Goal: Information Seeking & Learning: Compare options

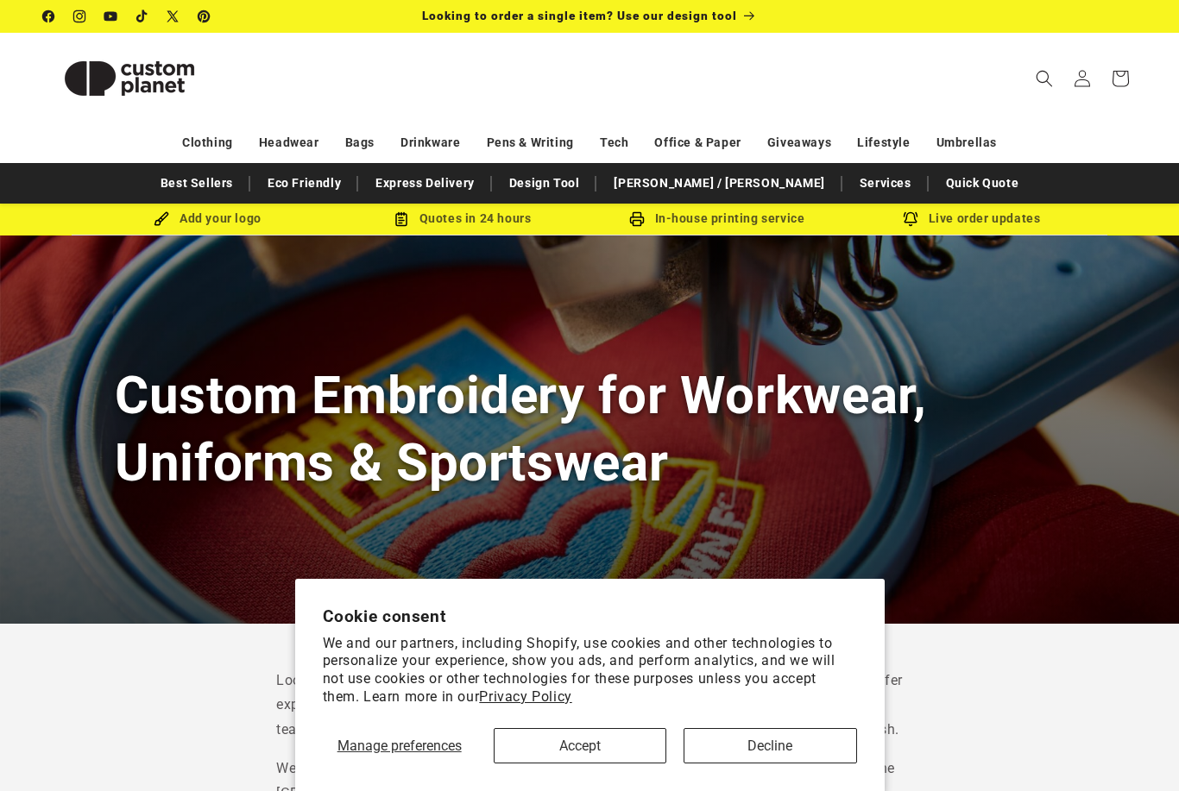
click at [746, 750] on button "Decline" at bounding box center [770, 745] width 173 height 35
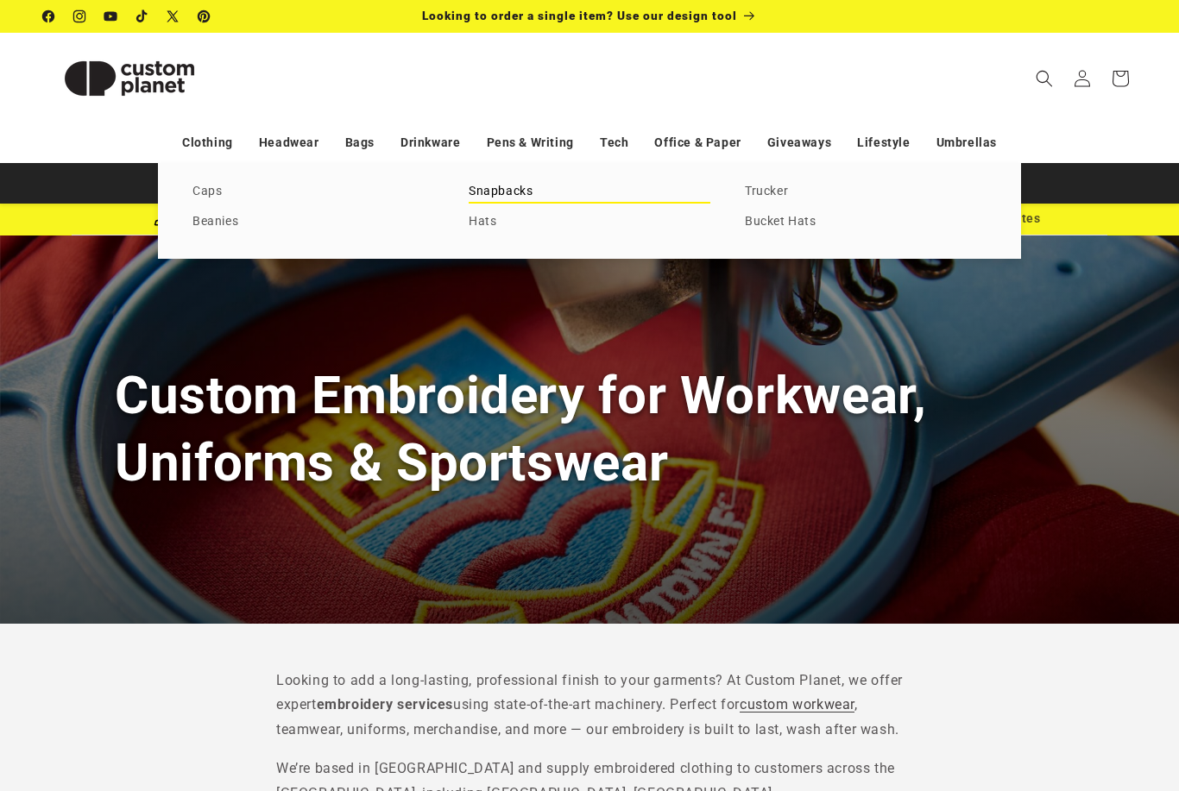
click at [539, 182] on link "Snapbacks" at bounding box center [590, 191] width 242 height 23
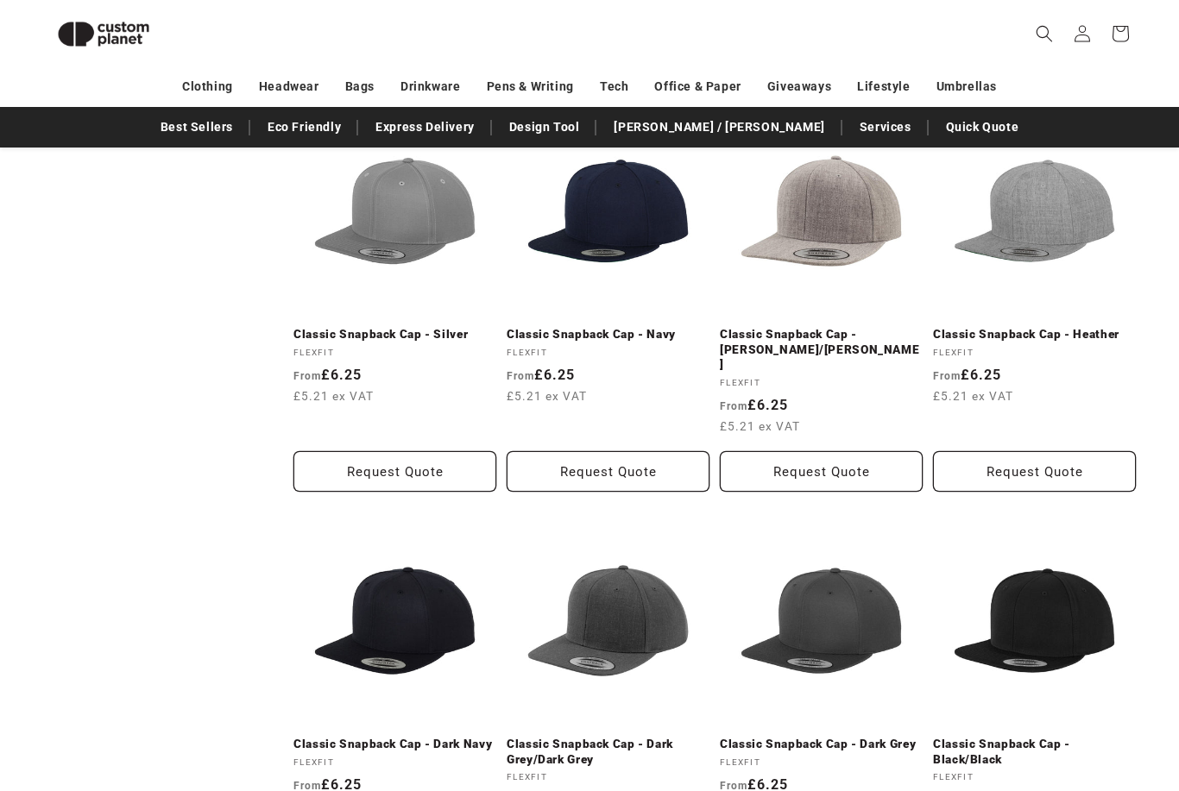
scroll to position [1490, 0]
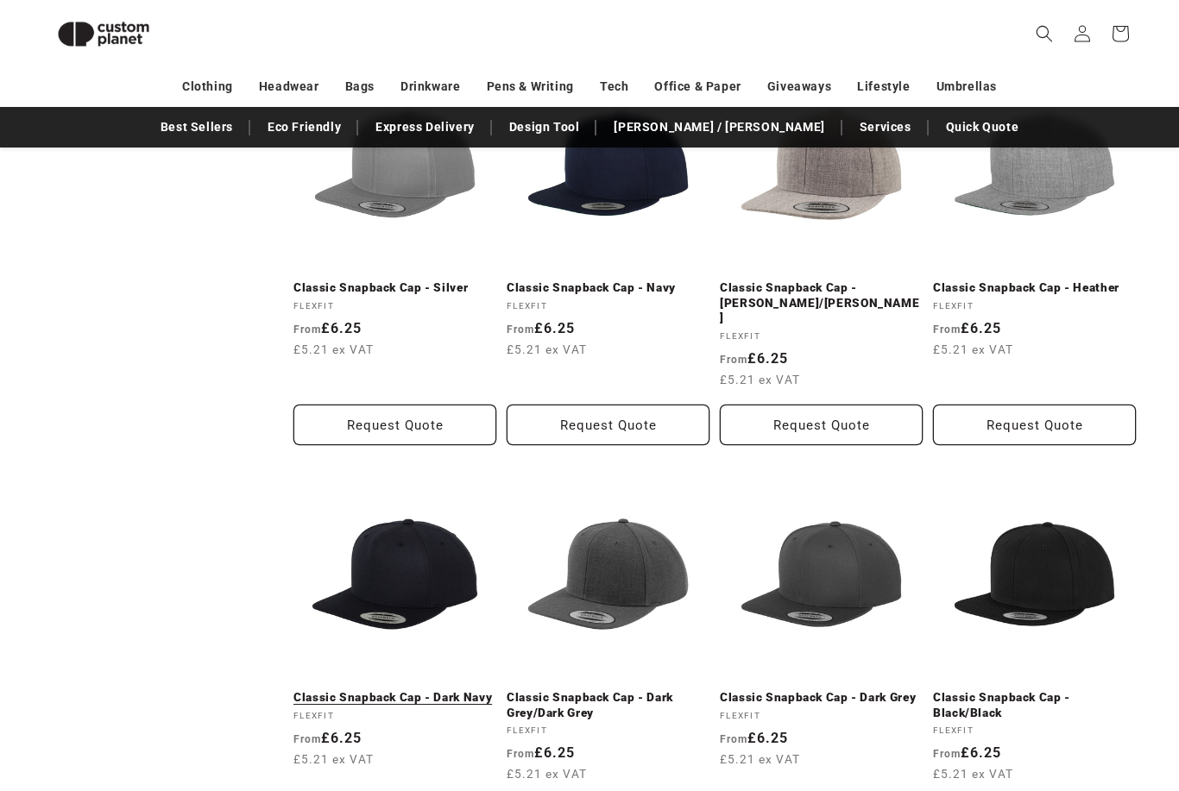
click at [413, 690] on link "Classic Snapback Cap - Dark Navy" at bounding box center [394, 698] width 203 height 16
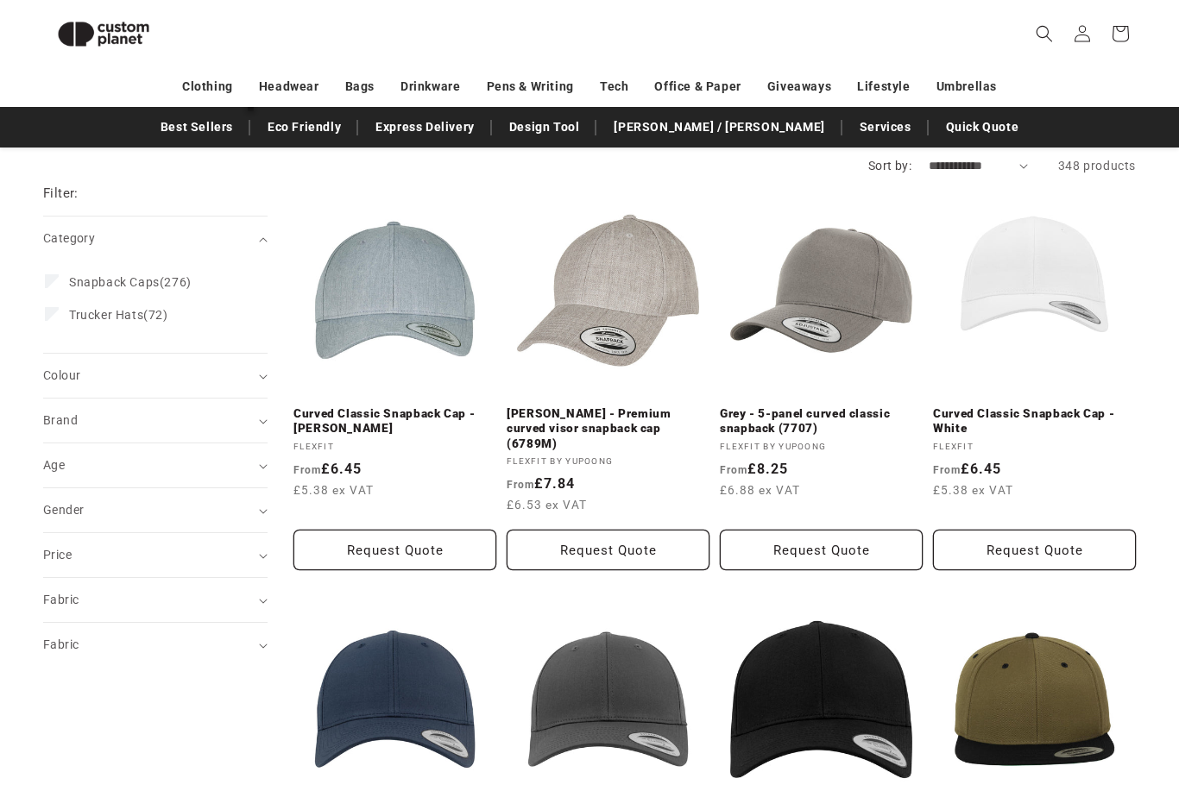
scroll to position [0, 0]
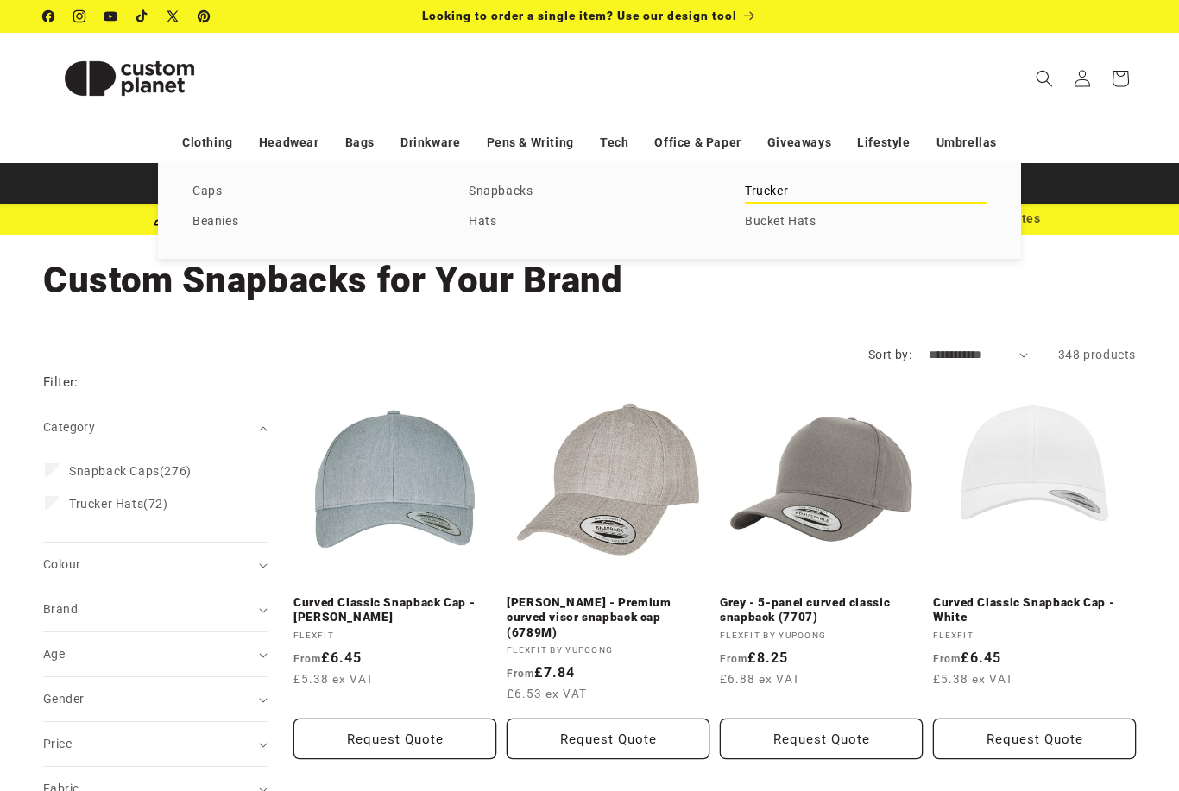
click at [787, 189] on link "Trucker" at bounding box center [866, 191] width 242 height 23
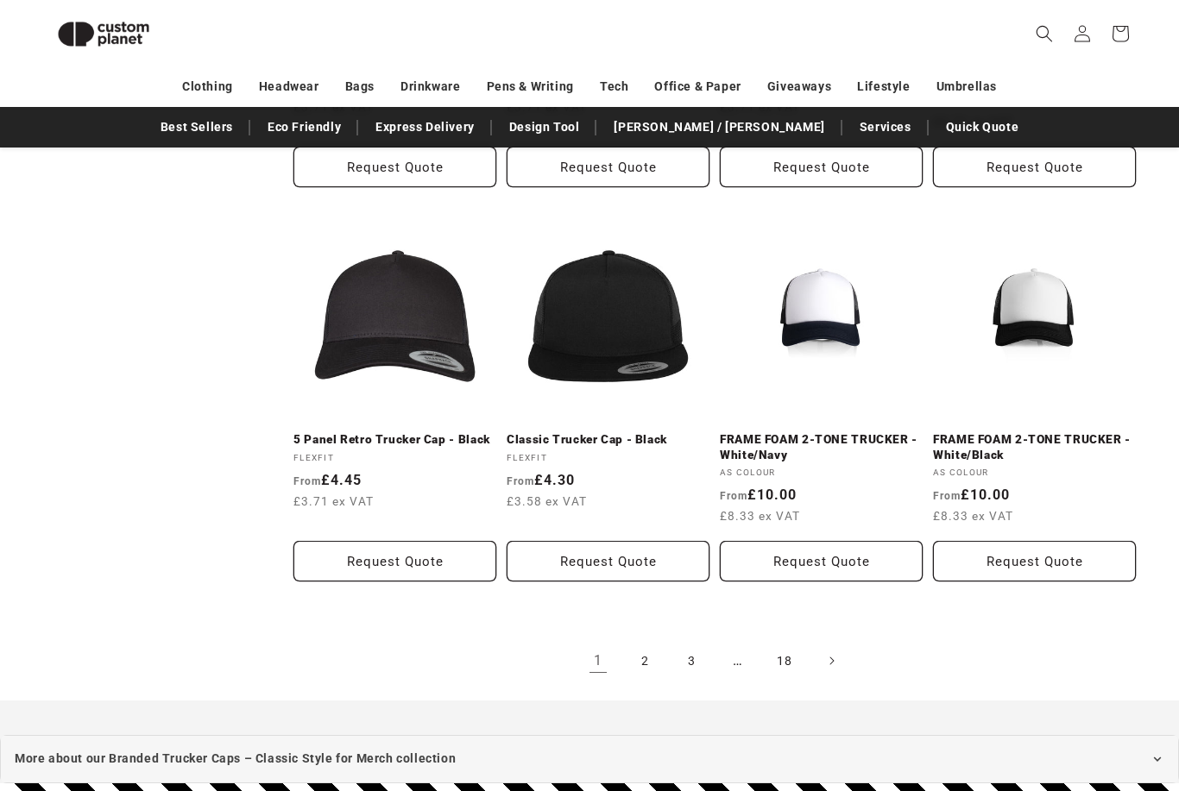
scroll to position [1735, 0]
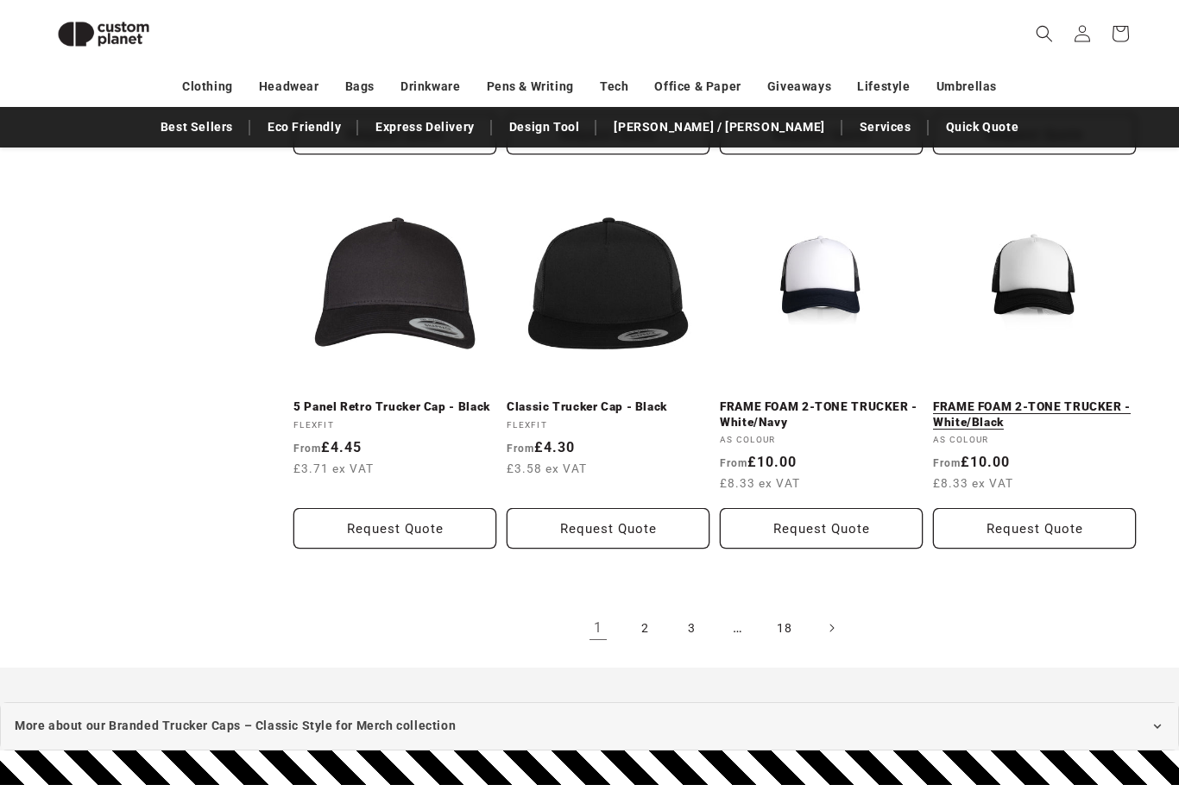
click at [1050, 400] on link "FRAME FOAM 2-TONE TRUCKER - White/Black" at bounding box center [1034, 415] width 203 height 30
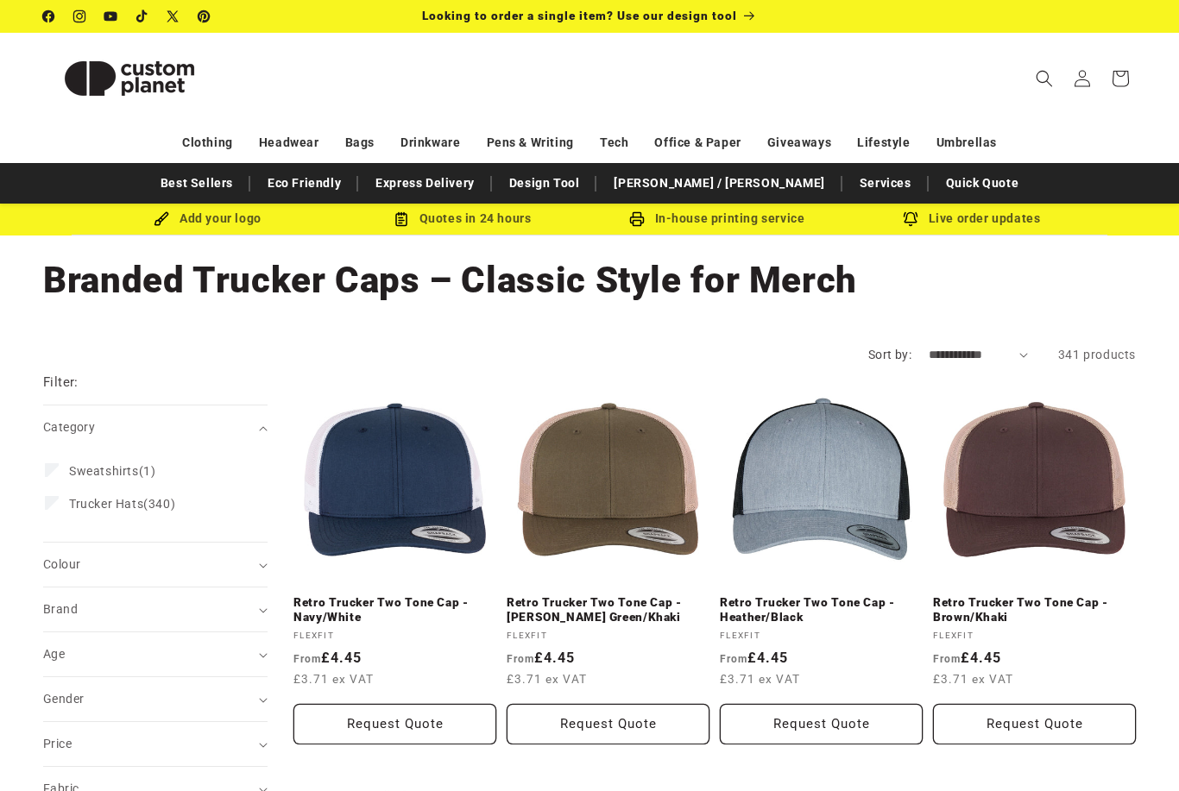
scroll to position [1790, 0]
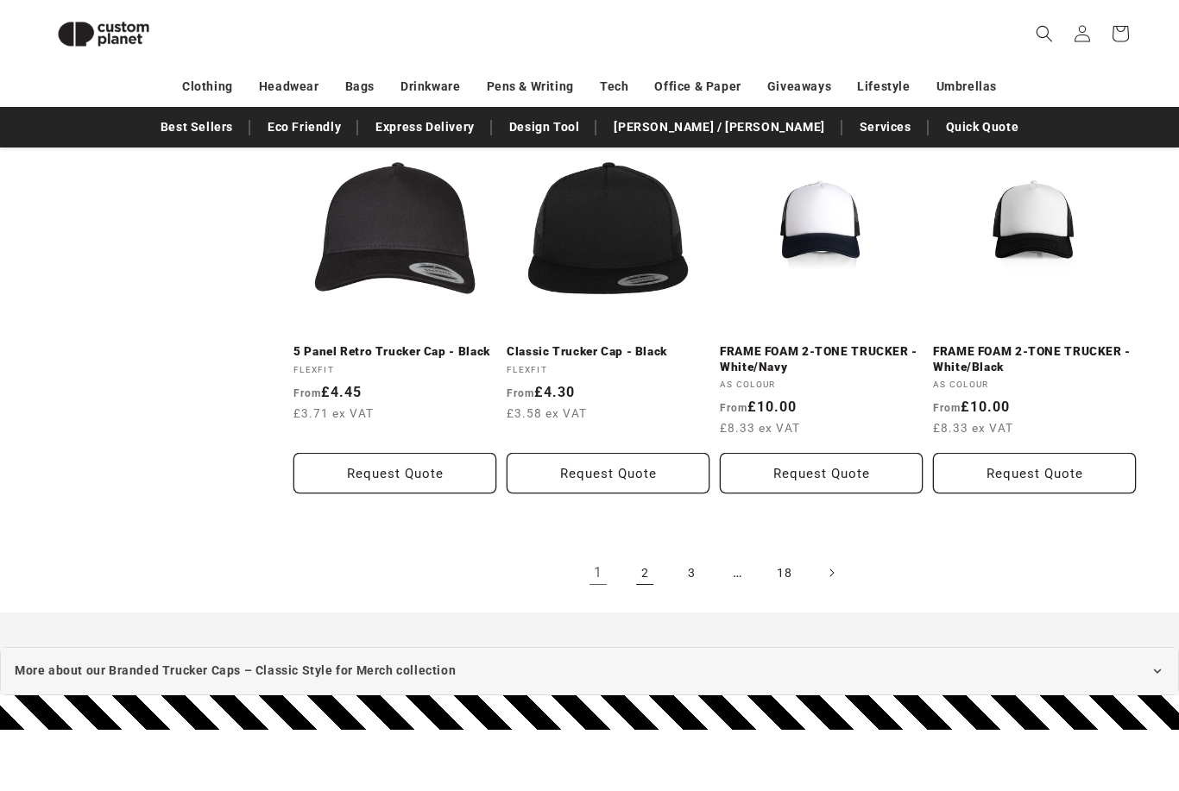
click at [638, 573] on link "2" at bounding box center [645, 573] width 38 height 38
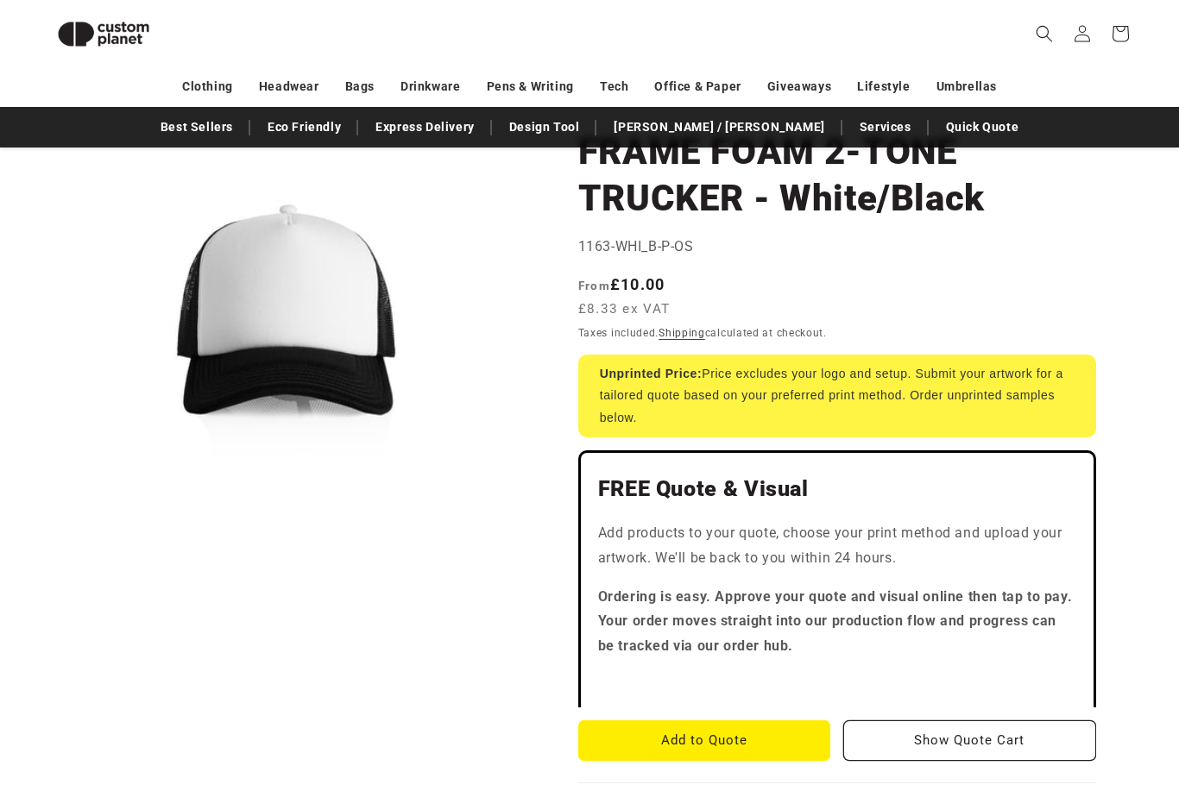
scroll to position [145, 0]
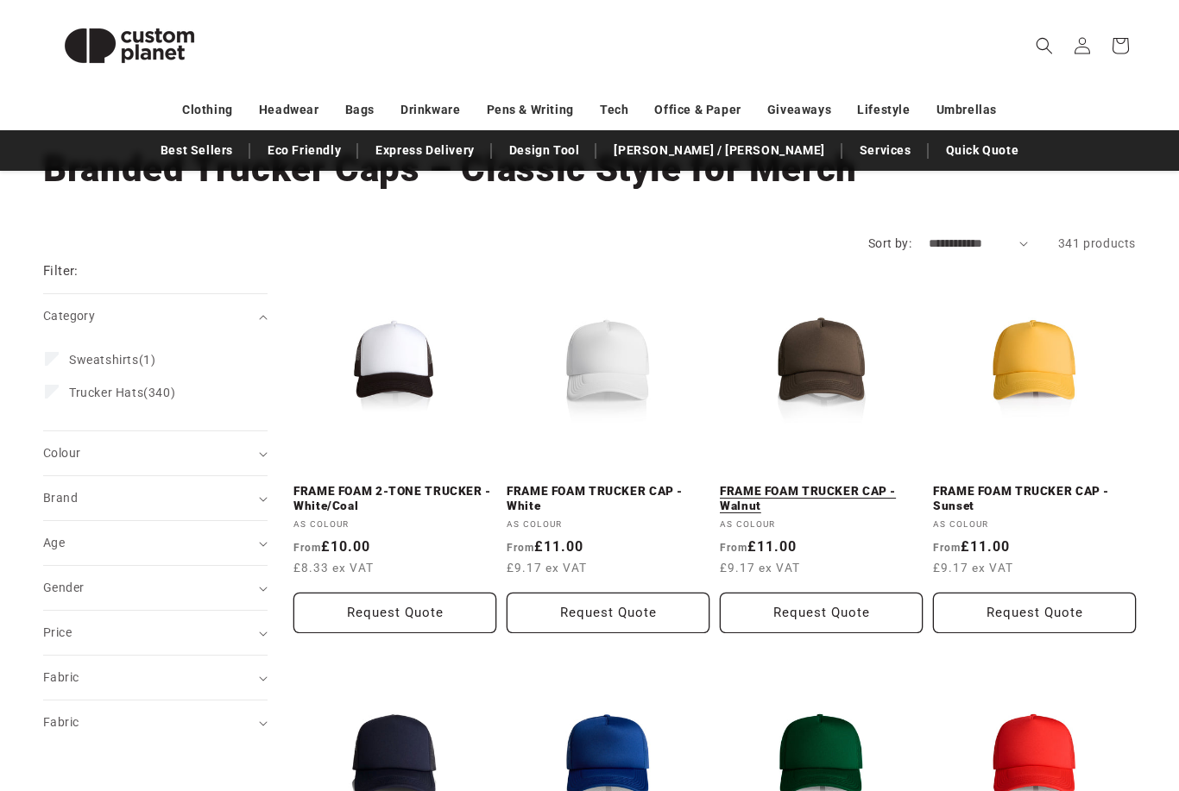
scroll to position [111, 0]
click at [866, 484] on link "FRAME FOAM TRUCKER CAP - Walnut" at bounding box center [821, 499] width 203 height 30
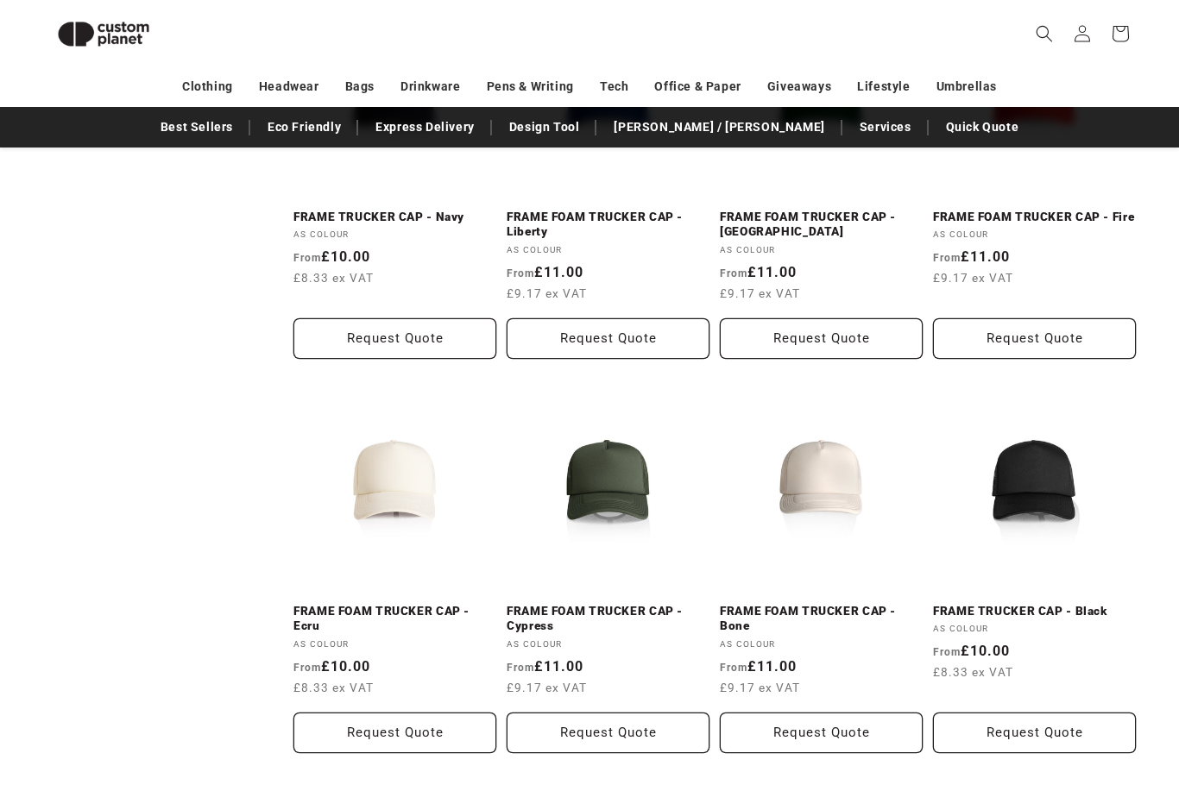
scroll to position [759, 0]
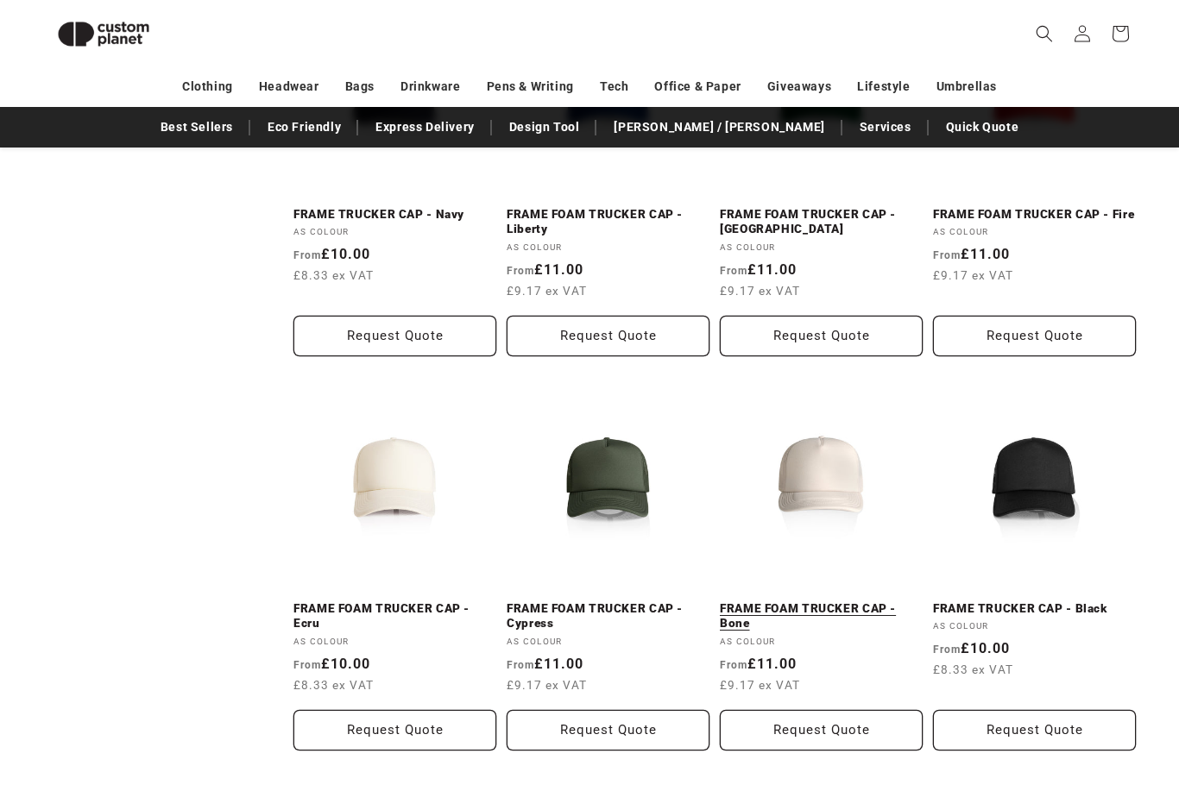
click at [849, 602] on link "FRAME FOAM TRUCKER CAP - Bone" at bounding box center [821, 617] width 203 height 30
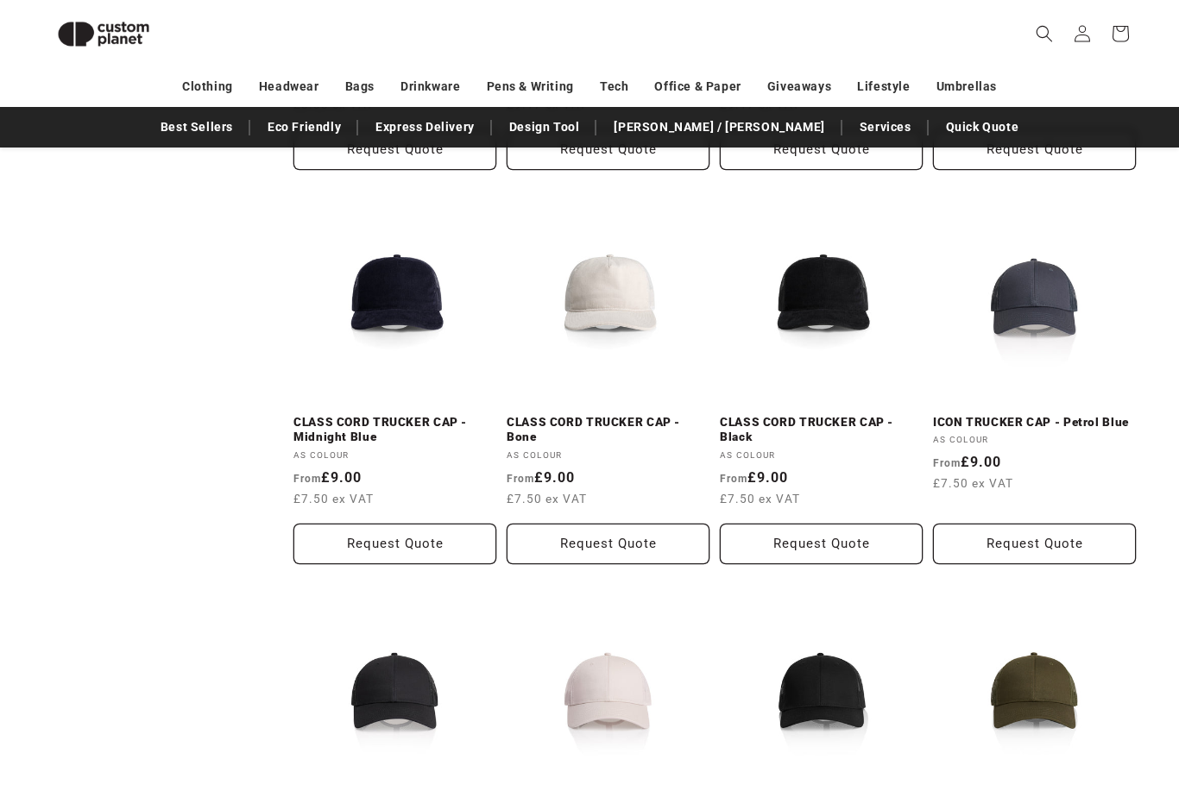
scroll to position [1340, 0]
click at [855, 415] on link "CLASS CORD TRUCKER CAP - Black" at bounding box center [821, 430] width 203 height 30
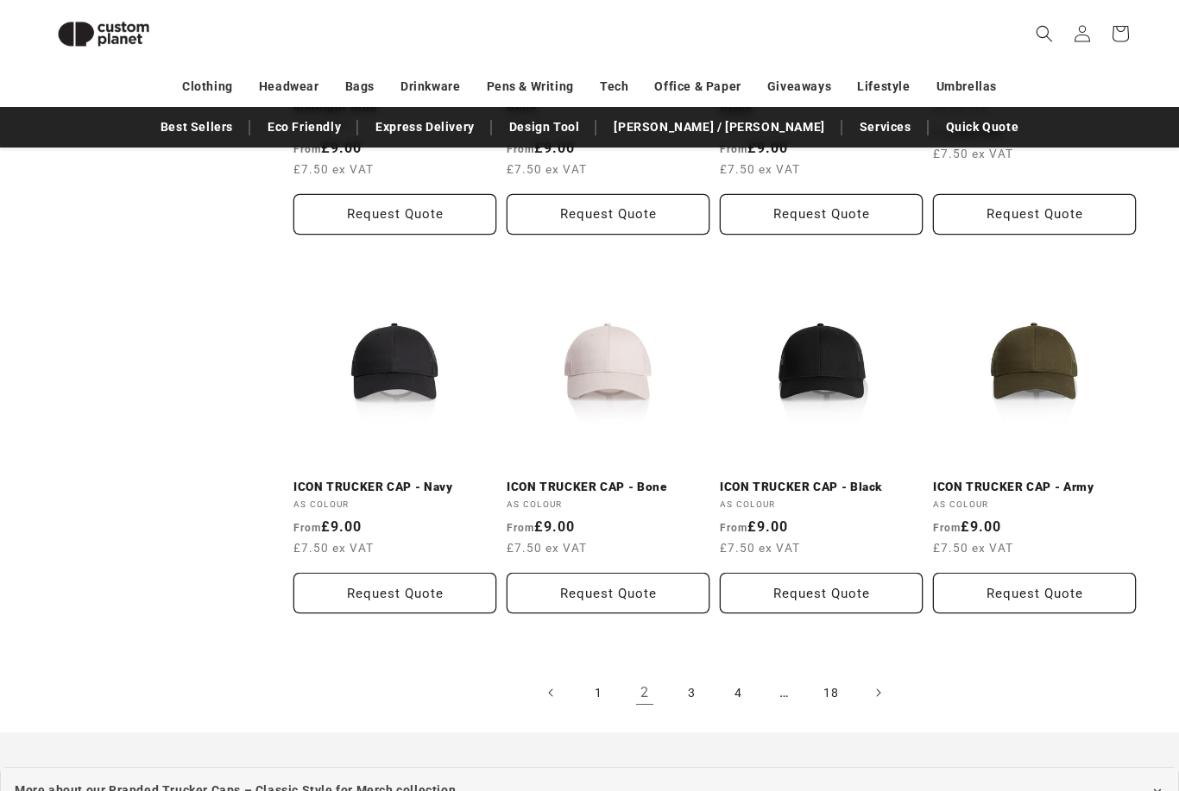
scroll to position [1670, 0]
click at [880, 691] on icon "Next page" at bounding box center [878, 693] width 5 height 18
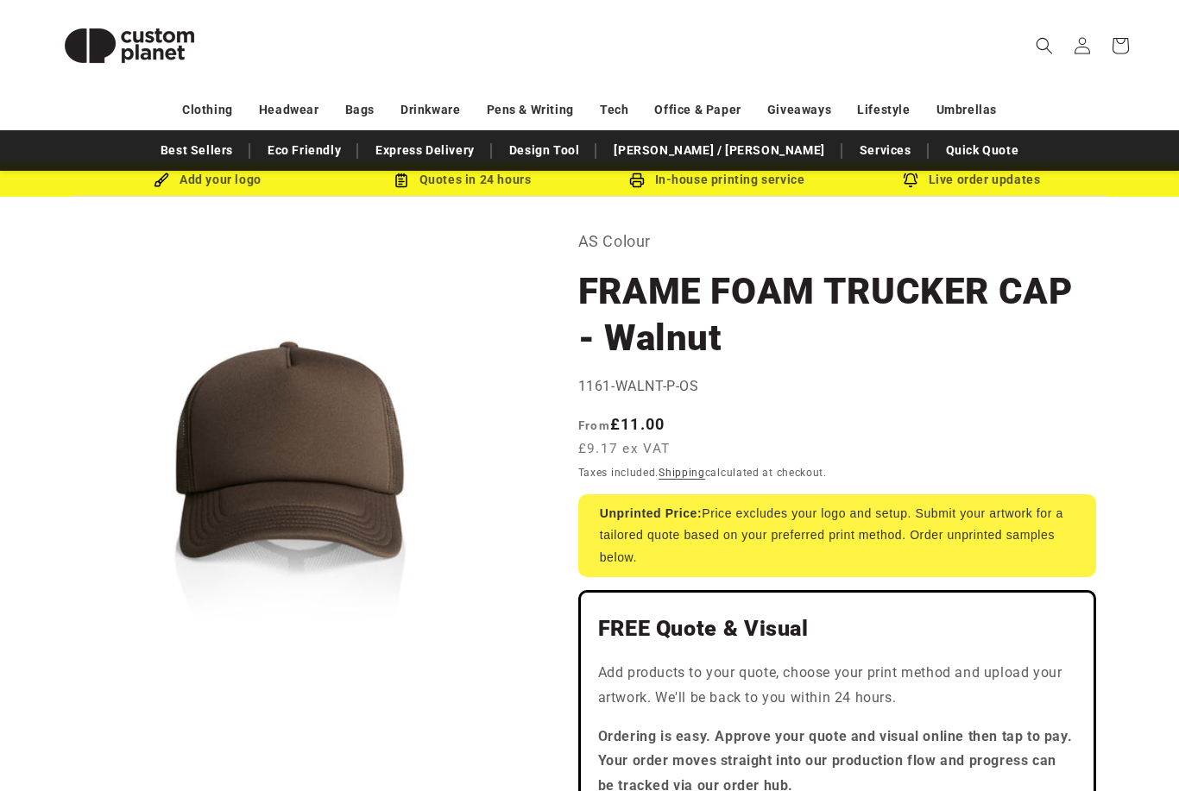
scroll to position [44, 0]
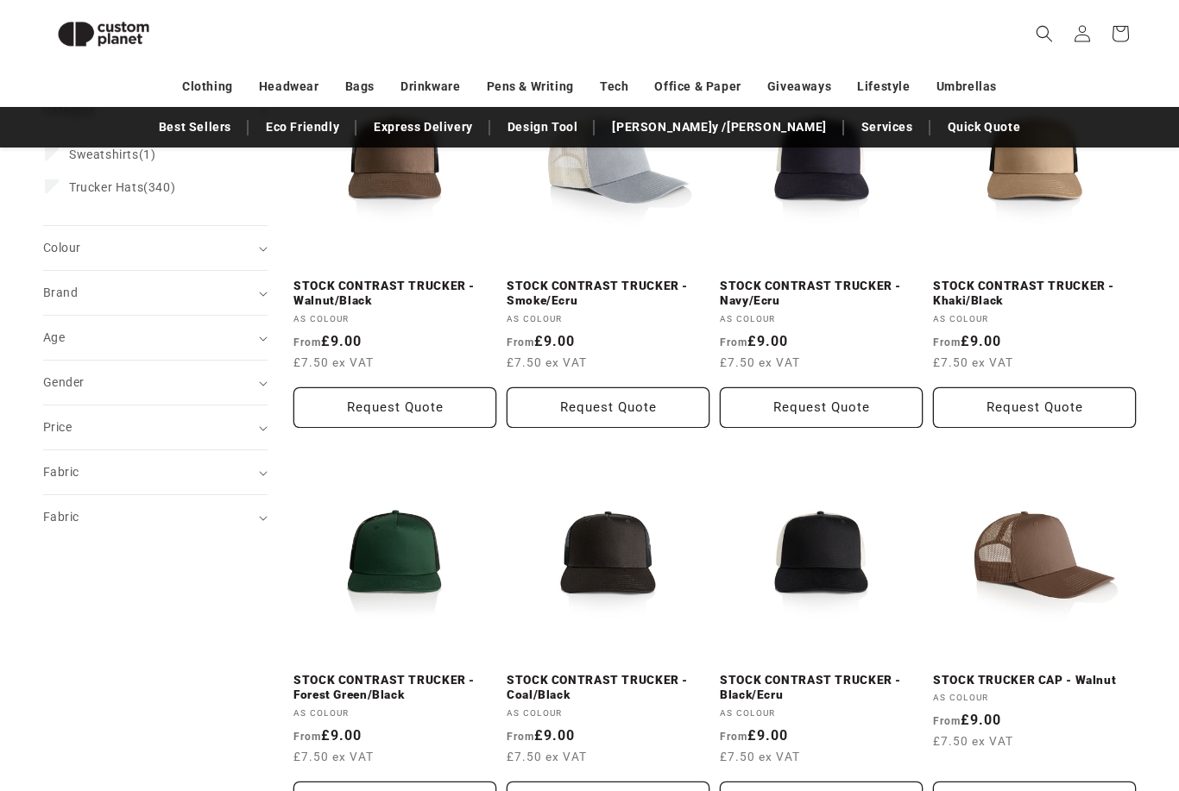
scroll to position [293, 0]
click at [617, 673] on link "STOCK CONTRAST TRUCKER - Coal/Black" at bounding box center [608, 688] width 203 height 30
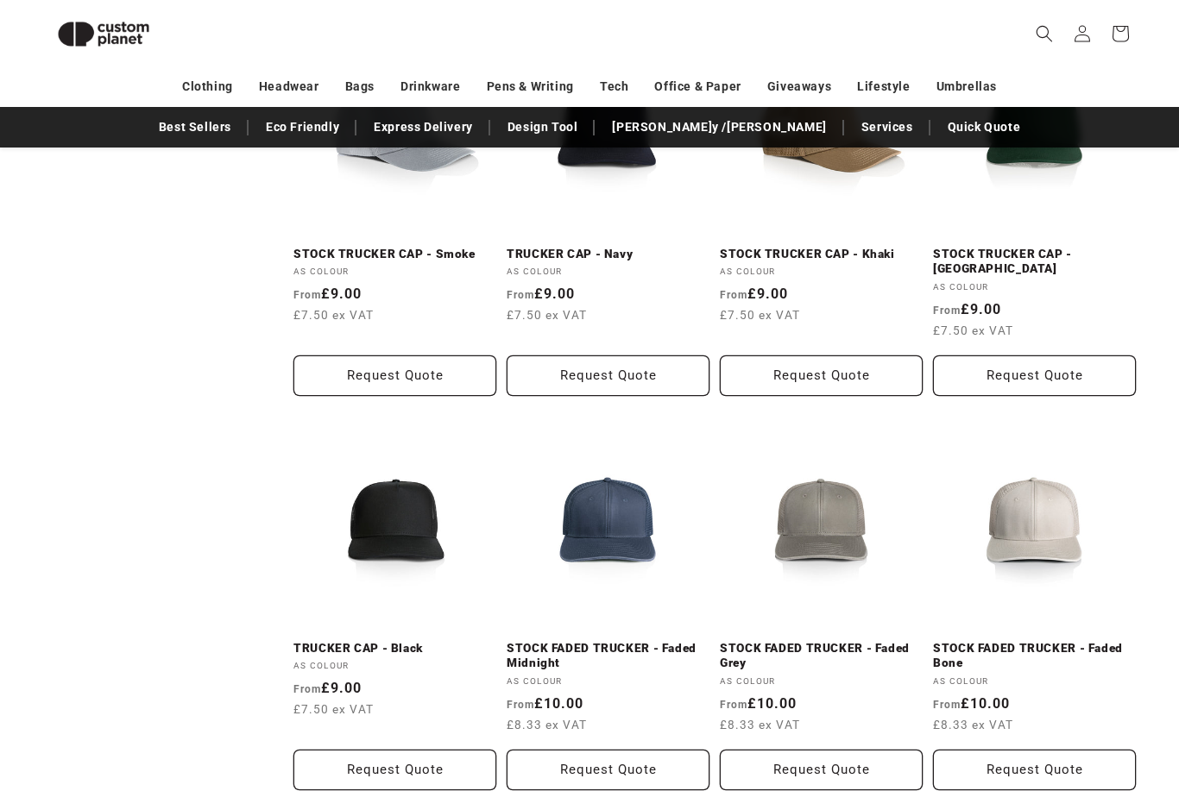
scroll to position [1146, 0]
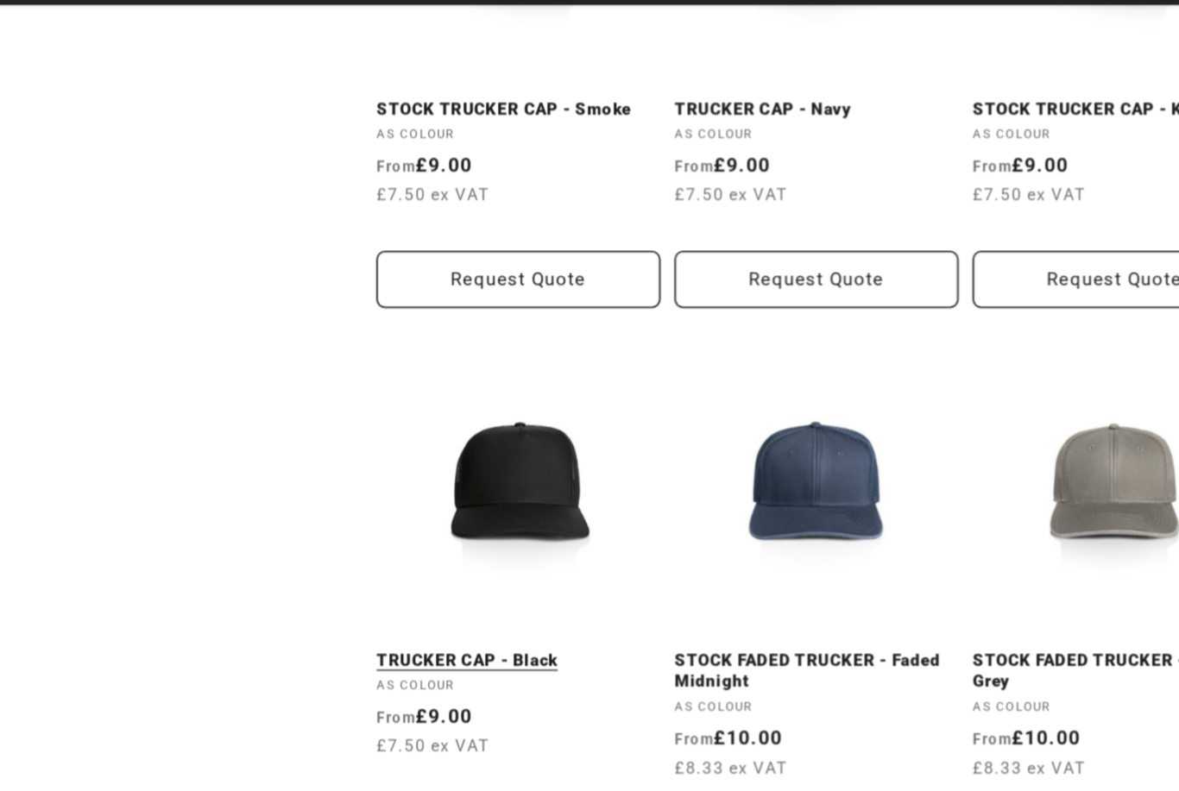
click at [387, 609] on link "TRUCKER CAP - Black" at bounding box center [394, 617] width 203 height 16
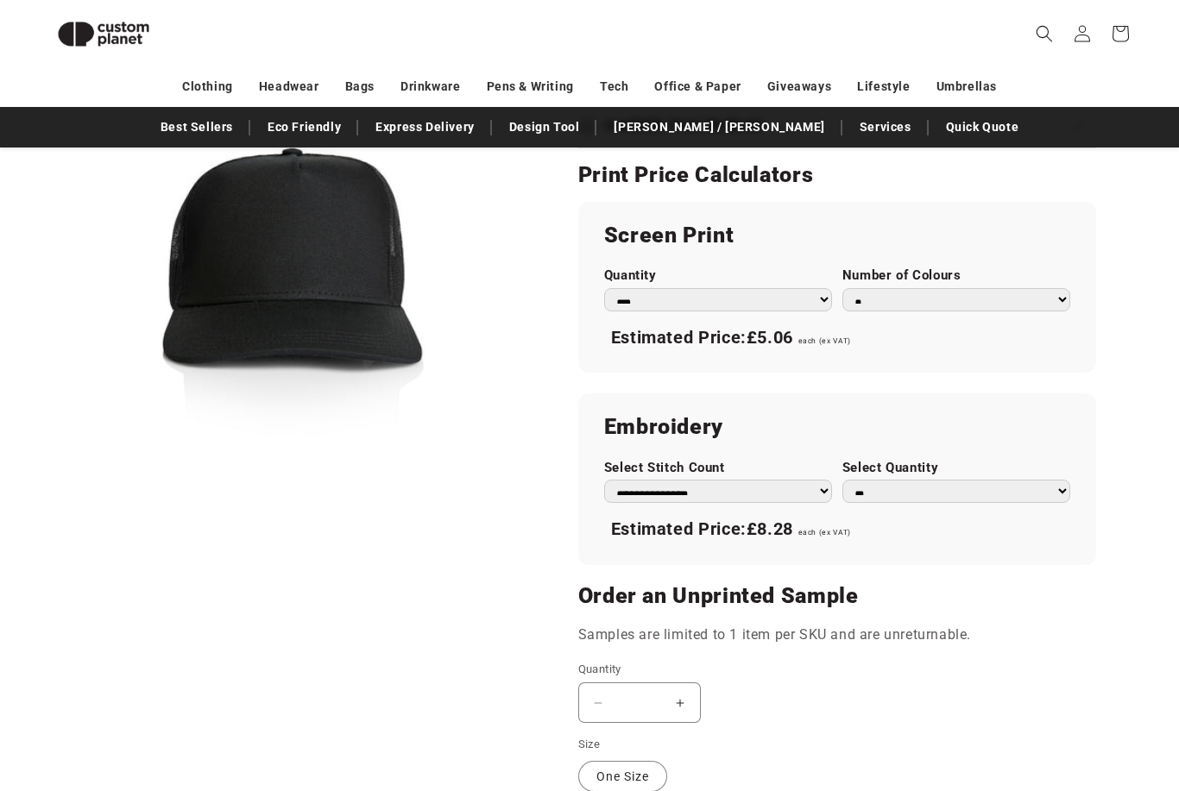
scroll to position [891, 0]
